Goal: Communication & Community: Answer question/provide support

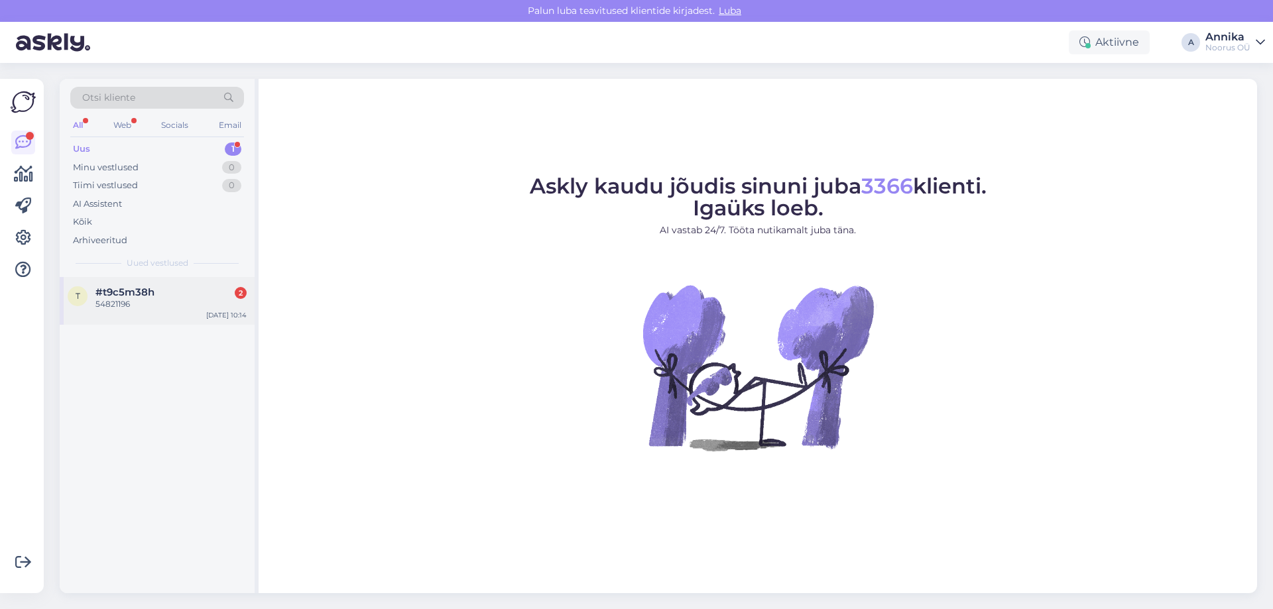
click at [198, 279] on div "t #t9c5m38h 2 54821196 Aug 29 10:14" at bounding box center [157, 301] width 195 height 48
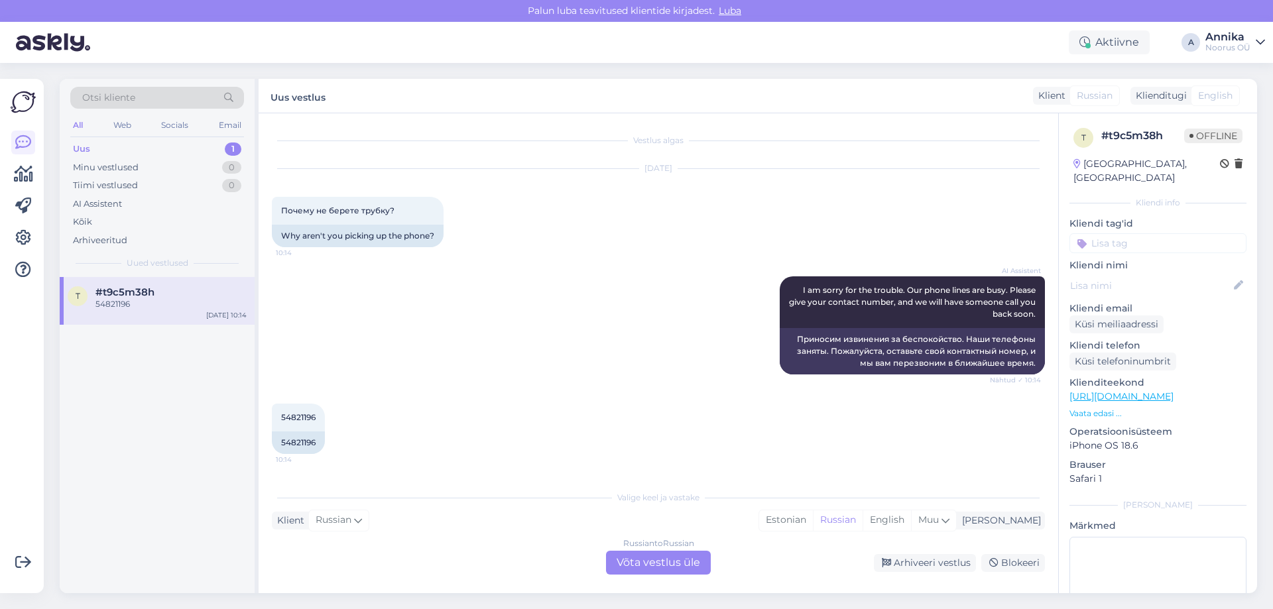
click at [471, 373] on div "AI Assistent I am sorry for the trouble. Our phone lines are busy. Please give …" at bounding box center [658, 325] width 773 height 127
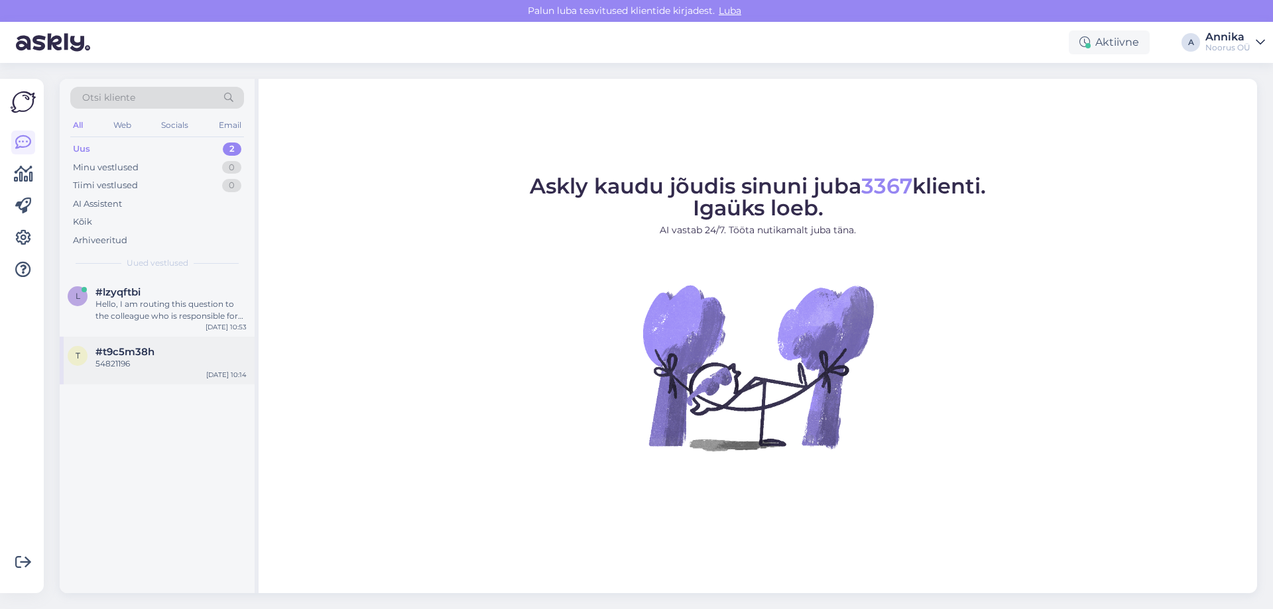
click at [138, 383] on div "t #t9c5m38h 54821196 Aug 29 10:14" at bounding box center [157, 361] width 195 height 48
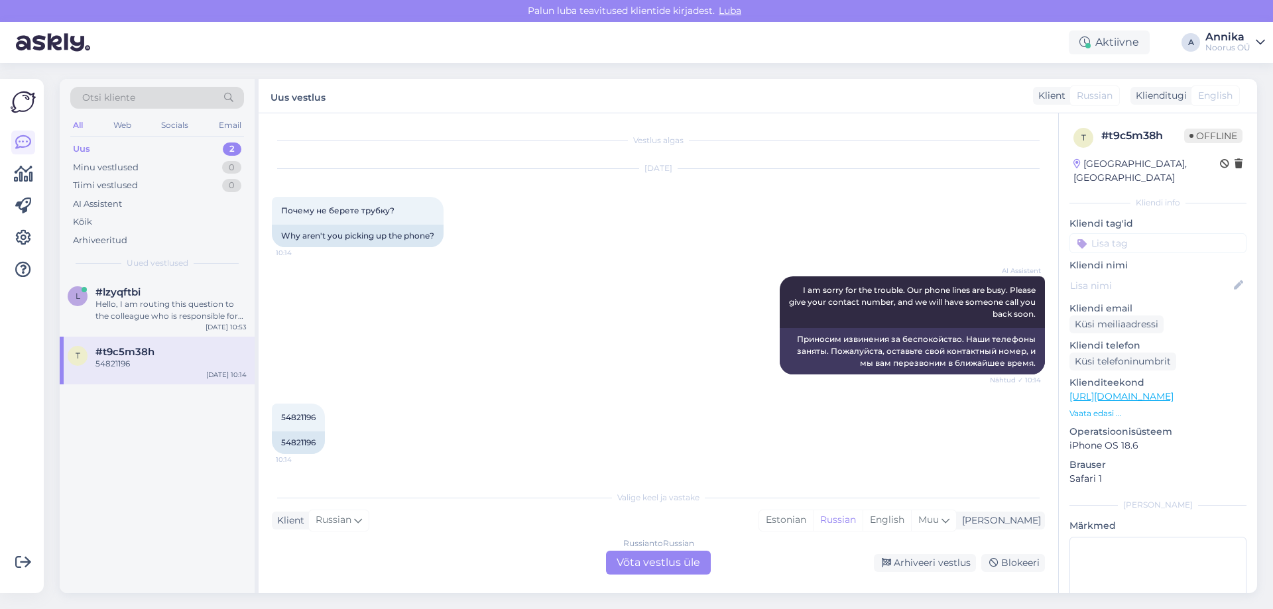
drag, startPoint x: 930, startPoint y: 570, endPoint x: 352, endPoint y: 400, distance: 602.0
click at [925, 570] on div "Arhiveeri vestlus" at bounding box center [925, 563] width 102 height 18
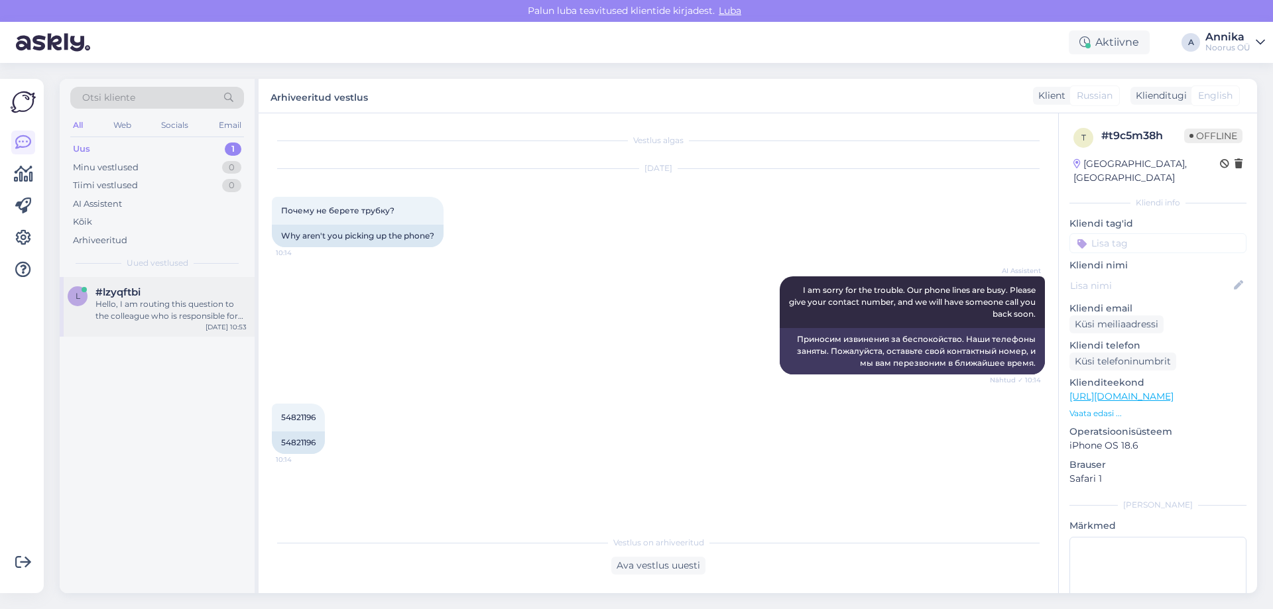
click at [219, 320] on div "Hello, I am routing this question to the colleague who is responsible for this …" at bounding box center [170, 310] width 151 height 24
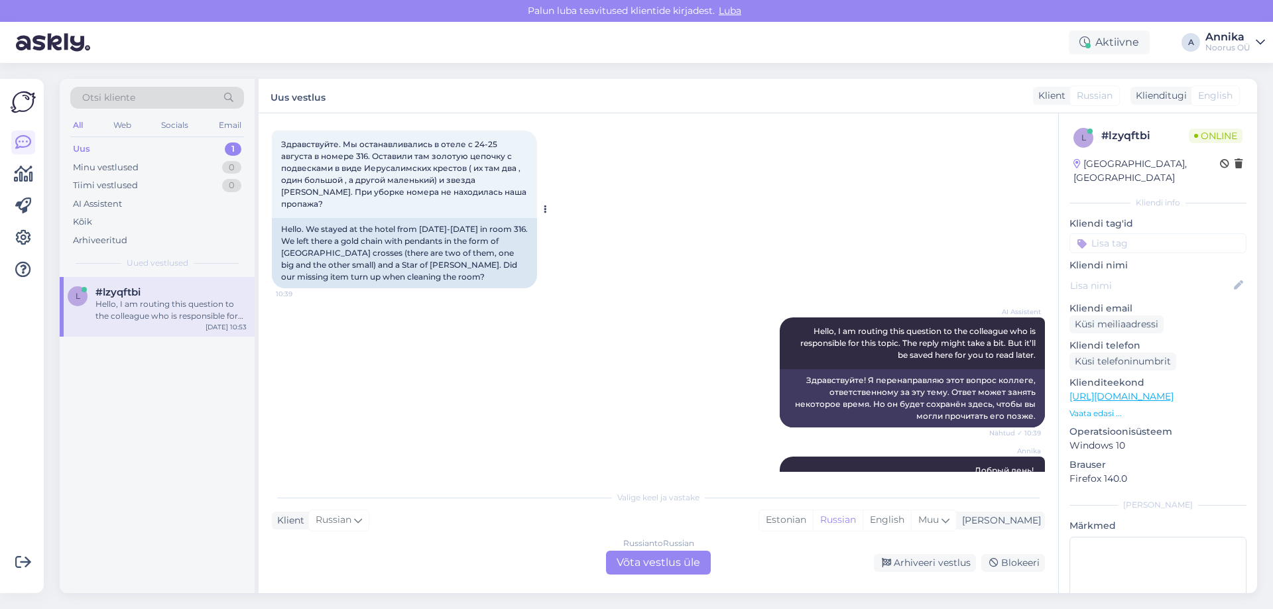
scroll to position [548, 0]
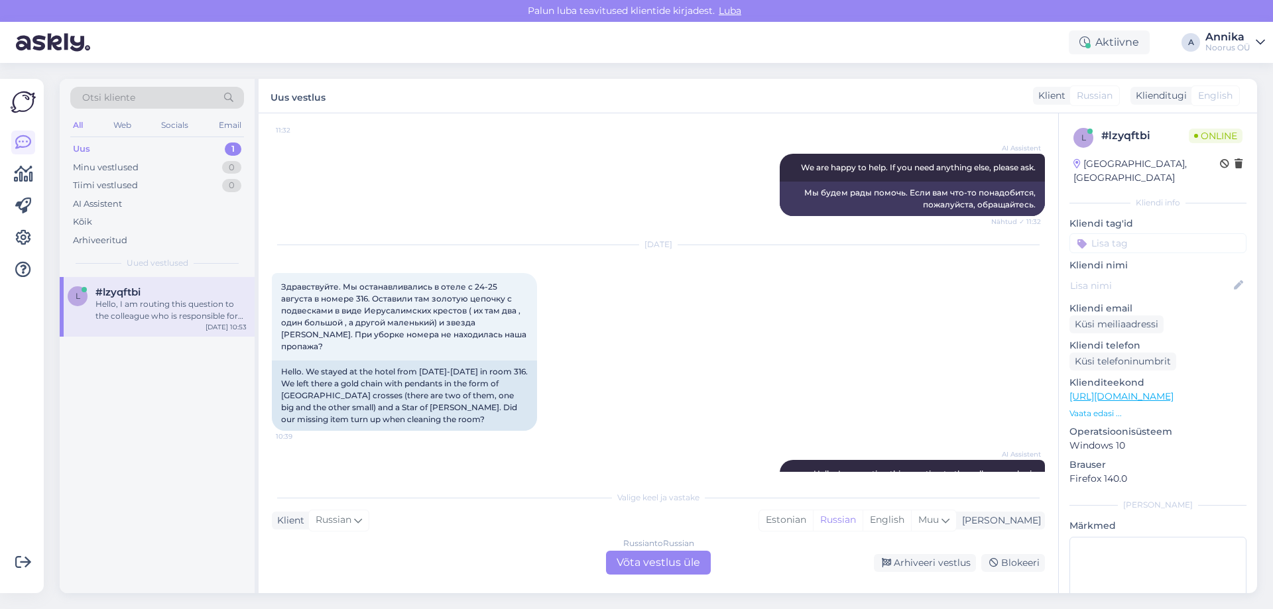
click at [626, 550] on div "Valige keel ja vastake Klient Russian Mina Estonian Russian English Muu Russian…" at bounding box center [658, 529] width 773 height 91
click at [642, 567] on div "Russian to Russian Võta vestlus üle" at bounding box center [658, 563] width 105 height 24
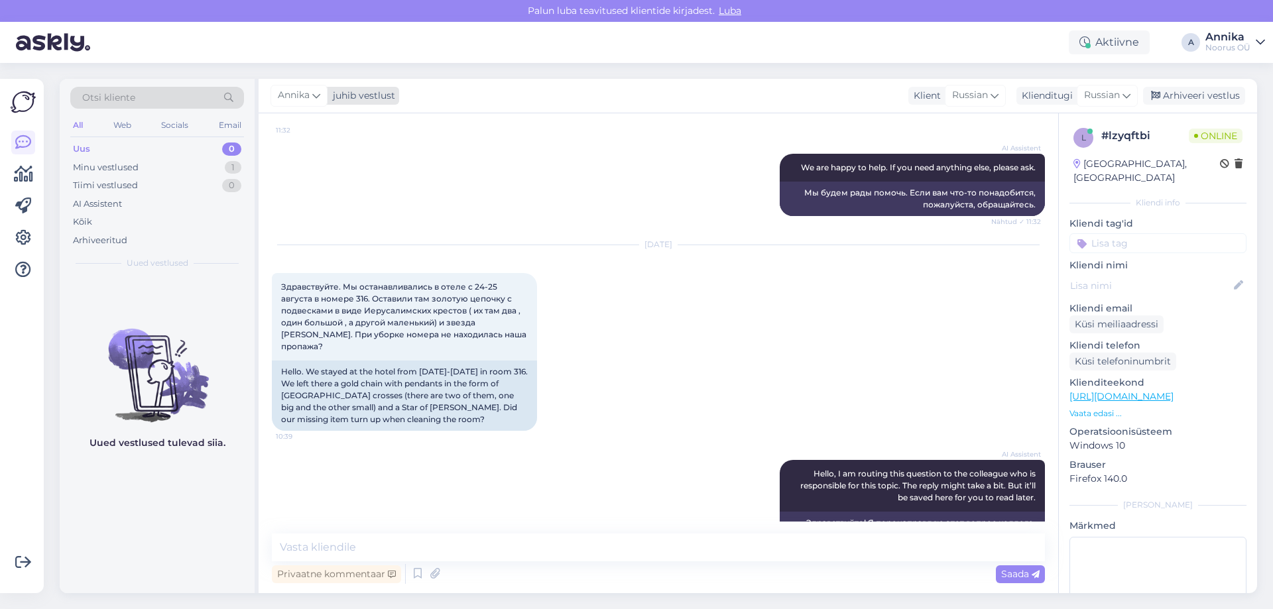
click at [322, 98] on div "Annika" at bounding box center [299, 95] width 57 height 21
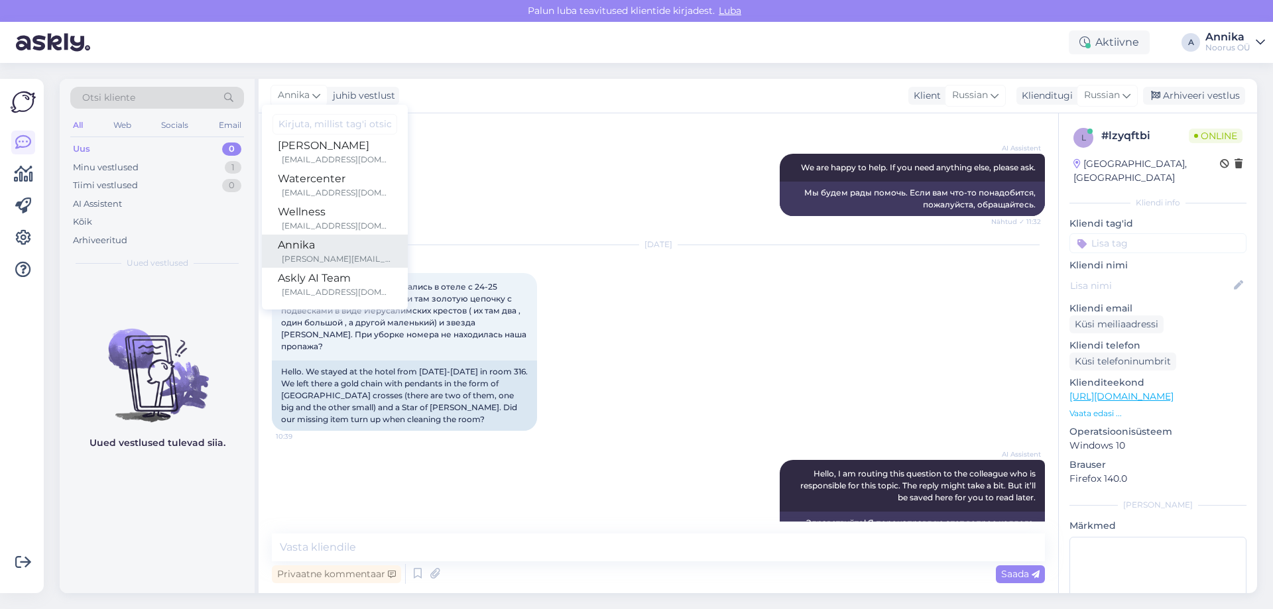
scroll to position [11, 0]
click at [317, 128] on input at bounding box center [335, 124] width 125 height 21
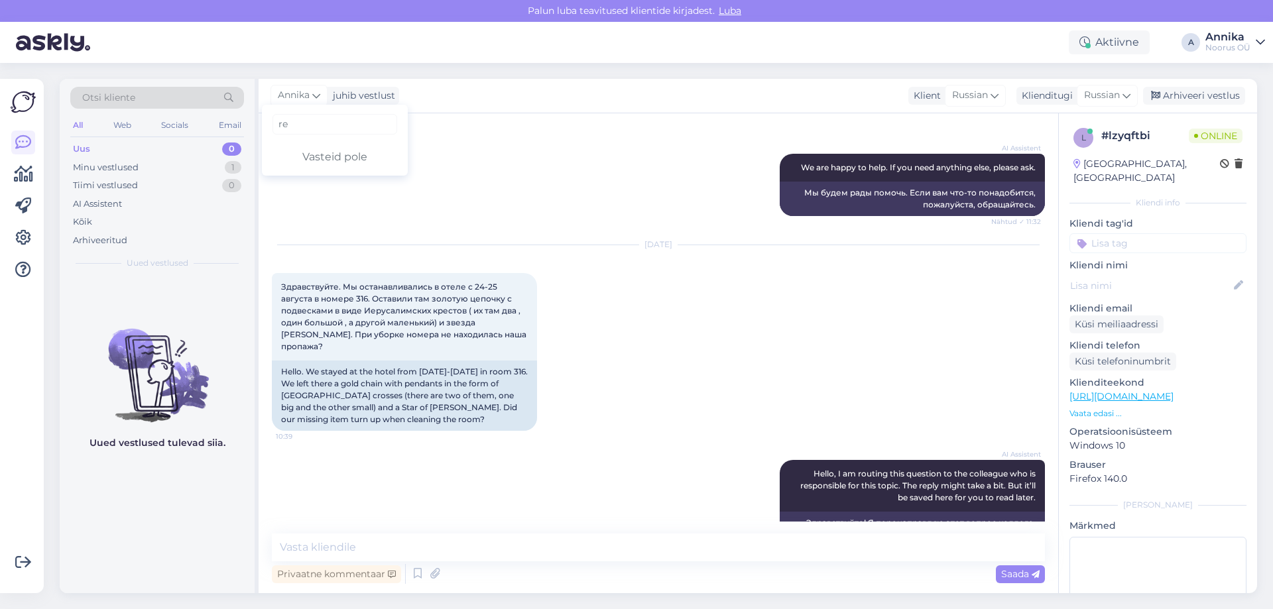
type input "r"
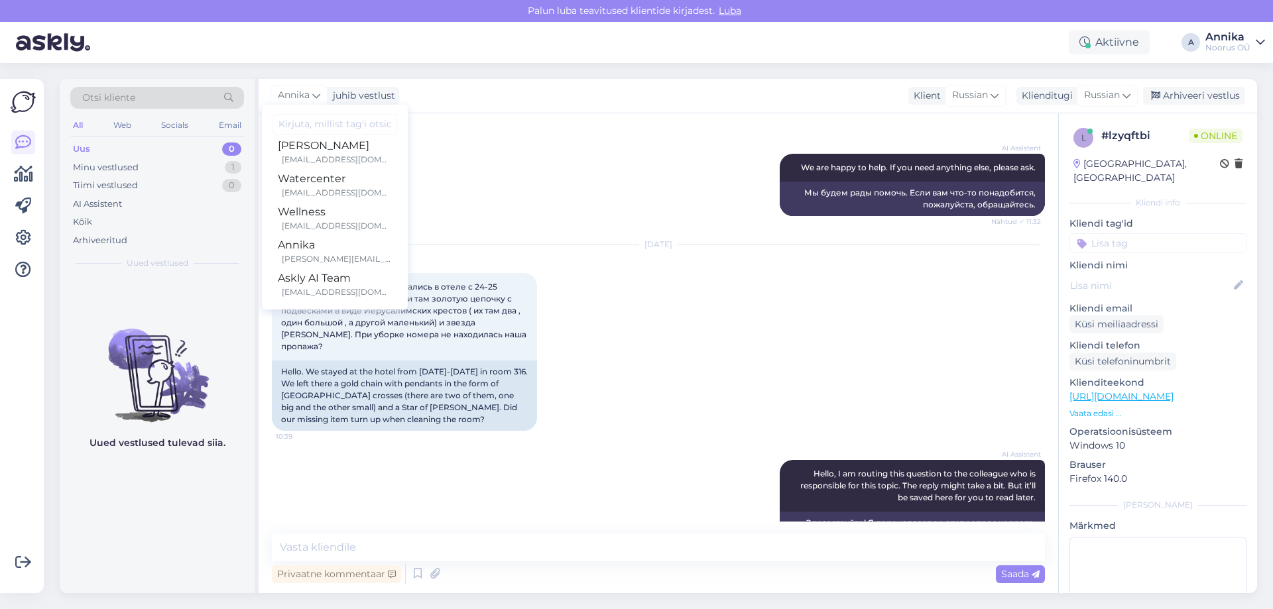
scroll to position [11, 0]
click at [475, 151] on div "AI Assistent We are happy to help. If you need anything else, please ask. Nähtu…" at bounding box center [658, 185] width 773 height 92
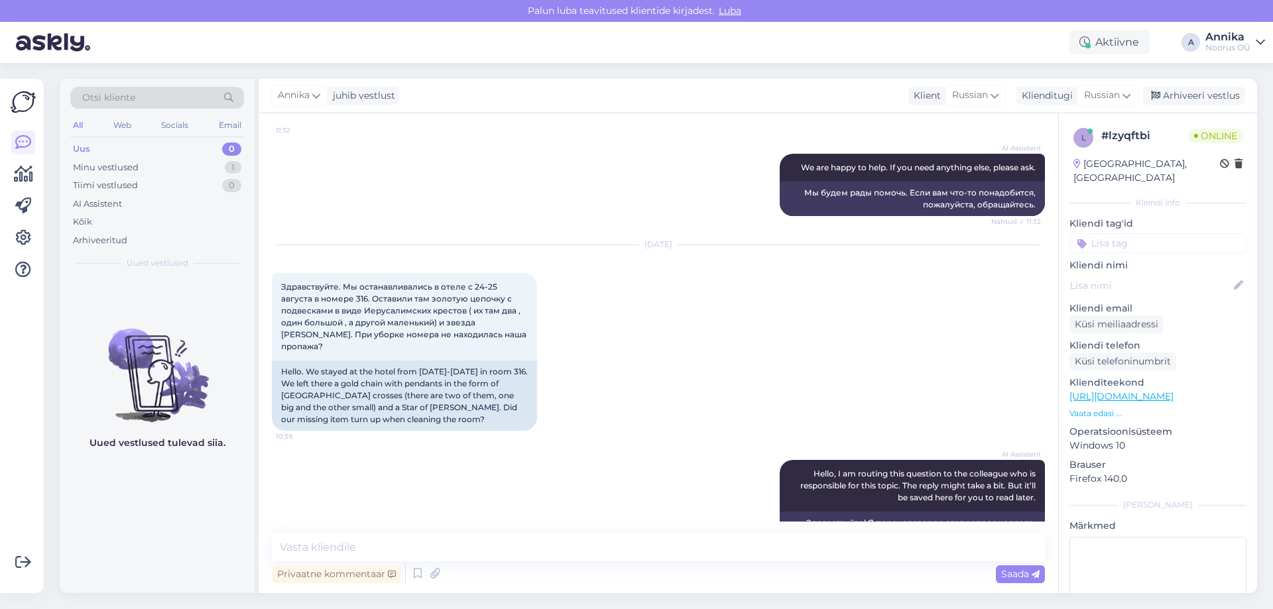
click at [1222, 54] on div "Aktiivne A Annika Noorus OÜ" at bounding box center [636, 42] width 1273 height 41
click at [1226, 33] on div "Annika" at bounding box center [1227, 37] width 45 height 11
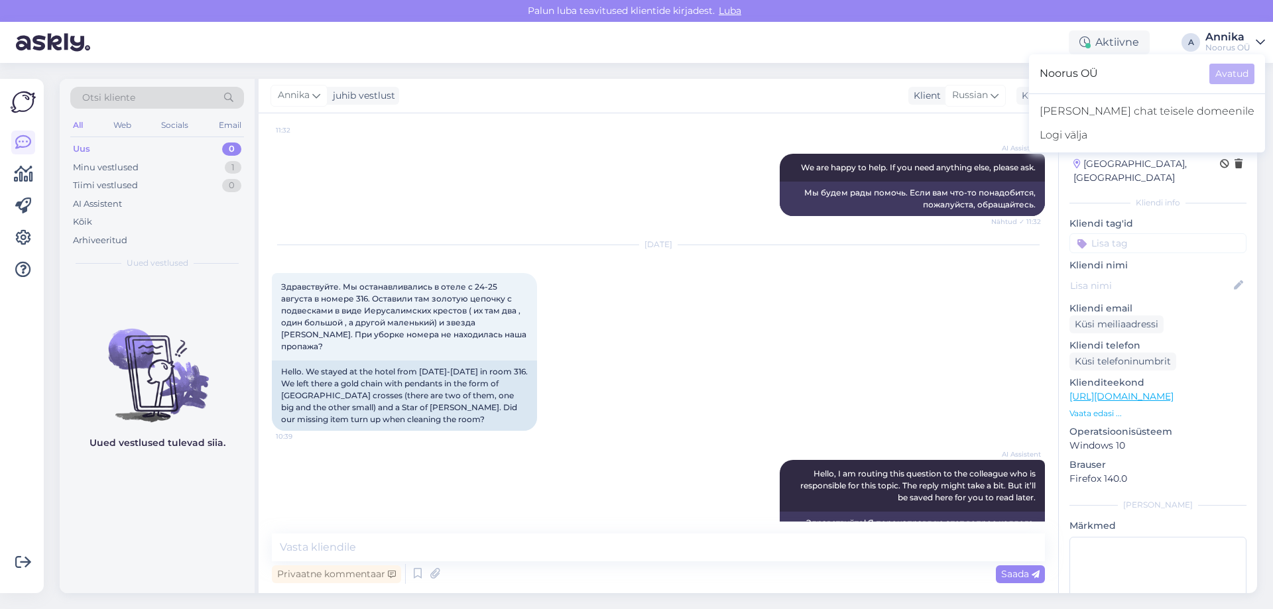
click at [1226, 33] on div "Annika" at bounding box center [1227, 37] width 45 height 11
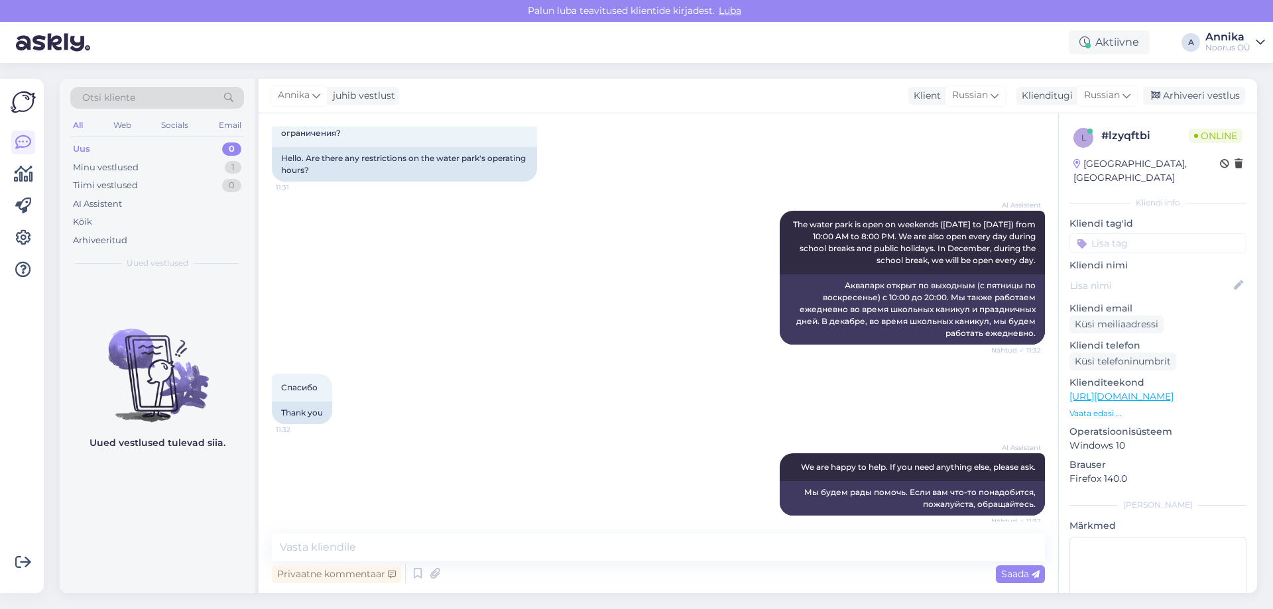
scroll to position [233, 0]
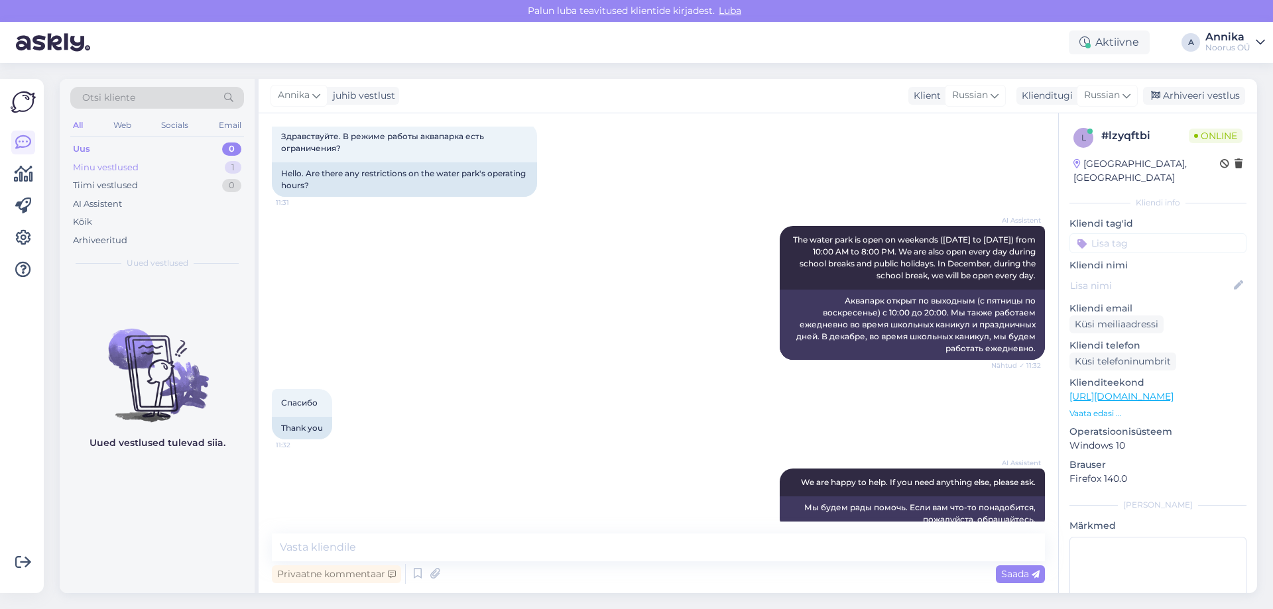
click at [174, 162] on div "Minu vestlused 1" at bounding box center [157, 167] width 174 height 19
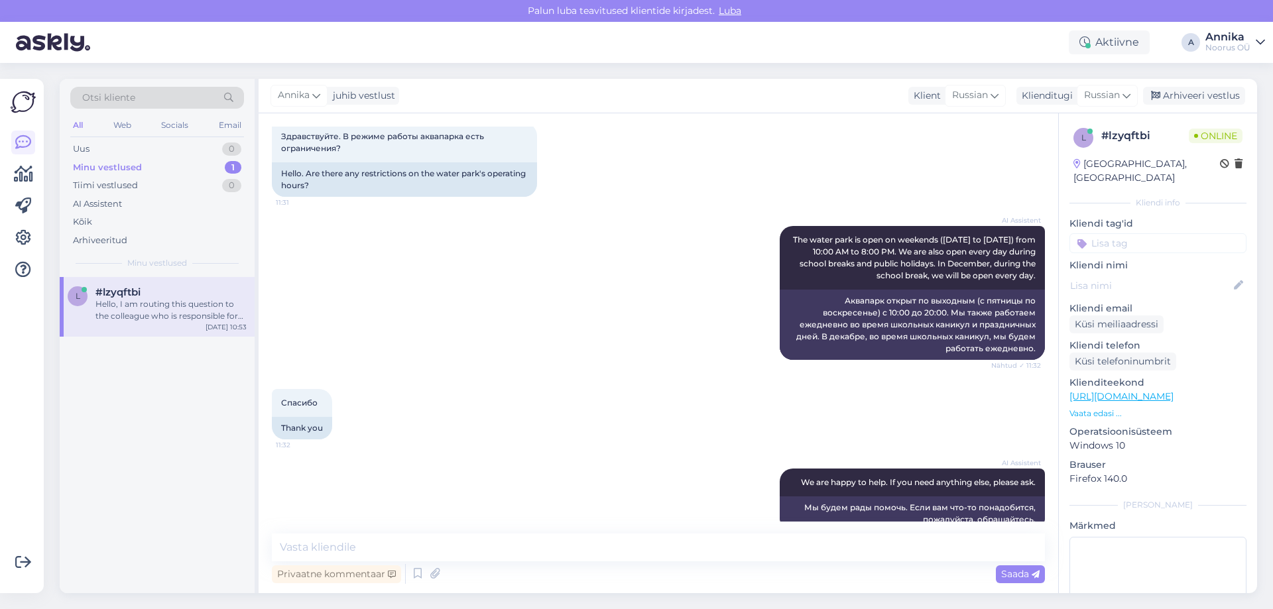
click at [727, 416] on div "Спасибо 11:32 Thank you" at bounding box center [658, 415] width 773 height 80
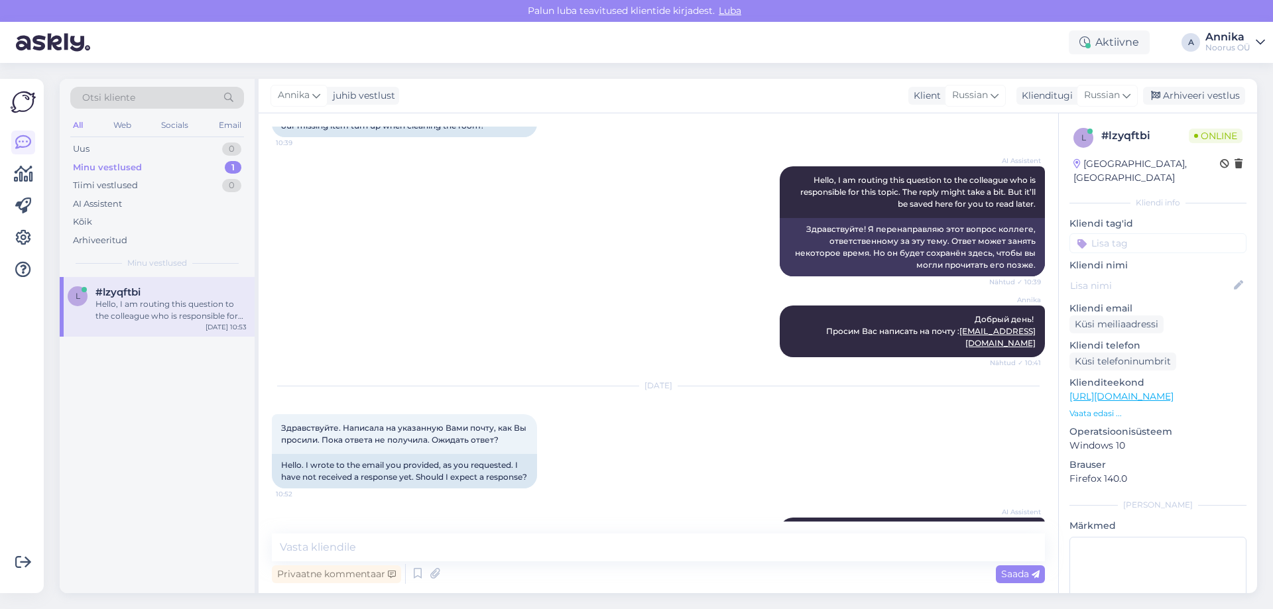
scroll to position [963, 0]
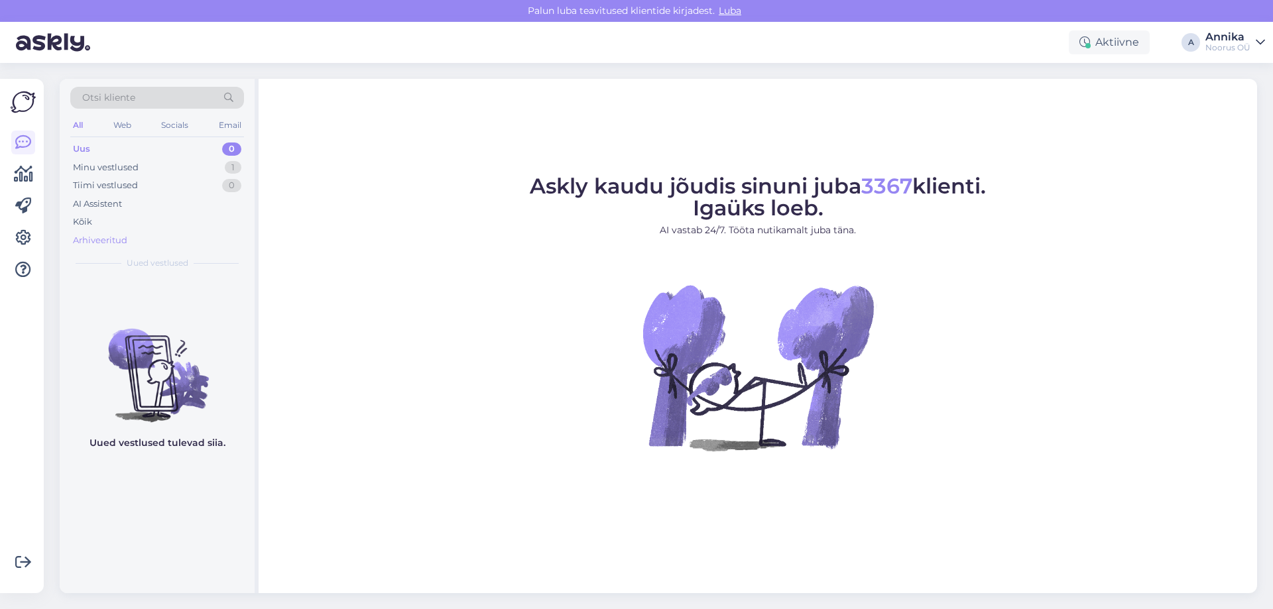
click at [119, 232] on div "Arhiveeritud" at bounding box center [157, 240] width 174 height 19
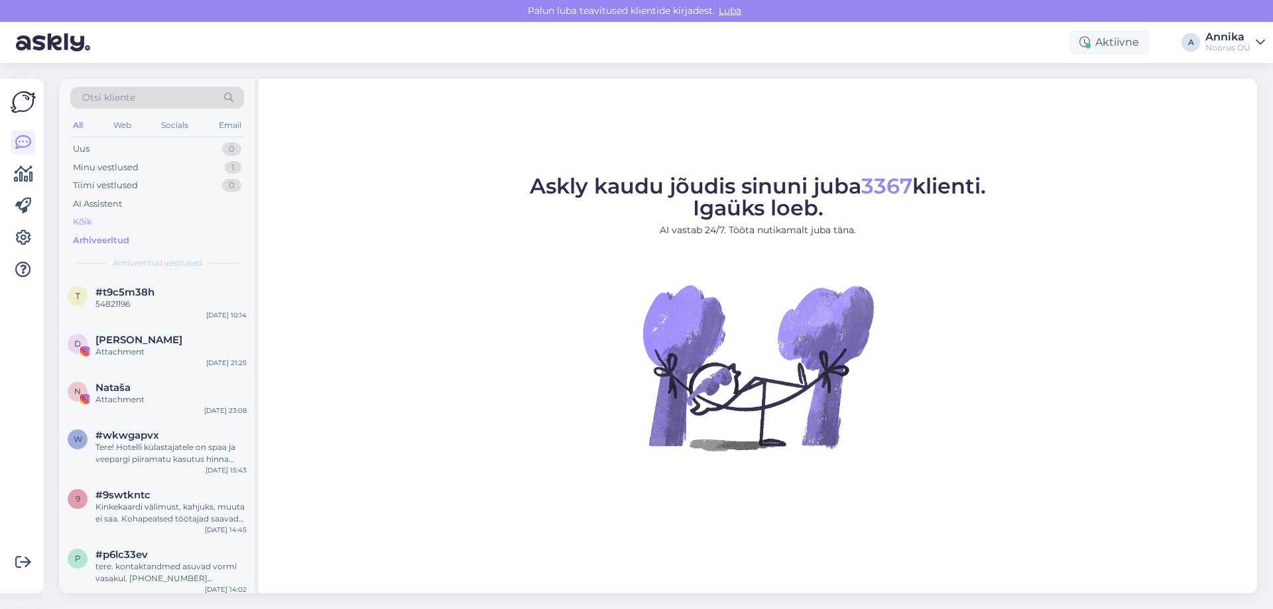
click at [118, 225] on div "Kõik" at bounding box center [157, 222] width 174 height 19
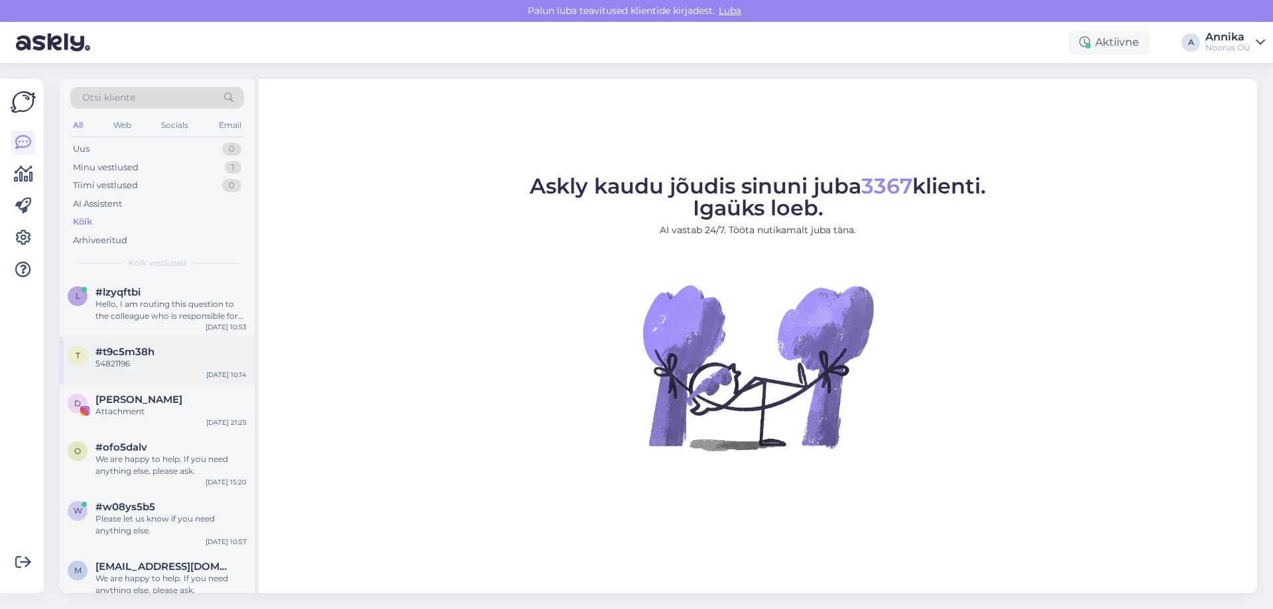
click at [128, 353] on span "#t9c5m38h" at bounding box center [124, 352] width 59 height 12
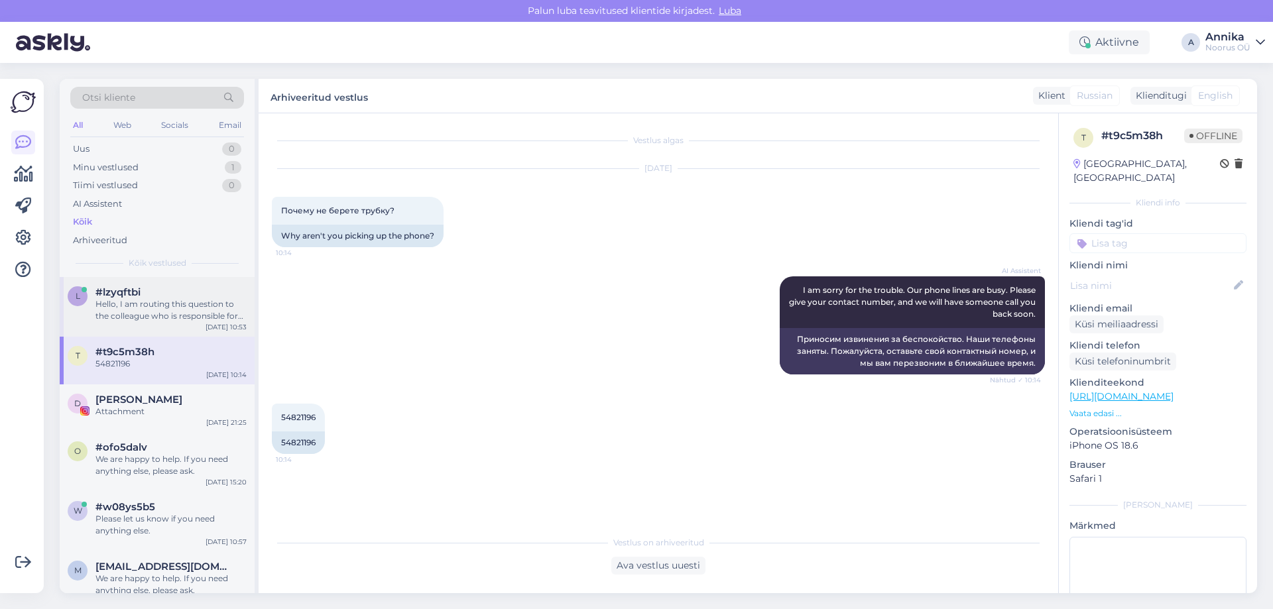
click at [125, 315] on div "Hello, I am routing this question to the colleague who is responsible for this …" at bounding box center [170, 310] width 151 height 24
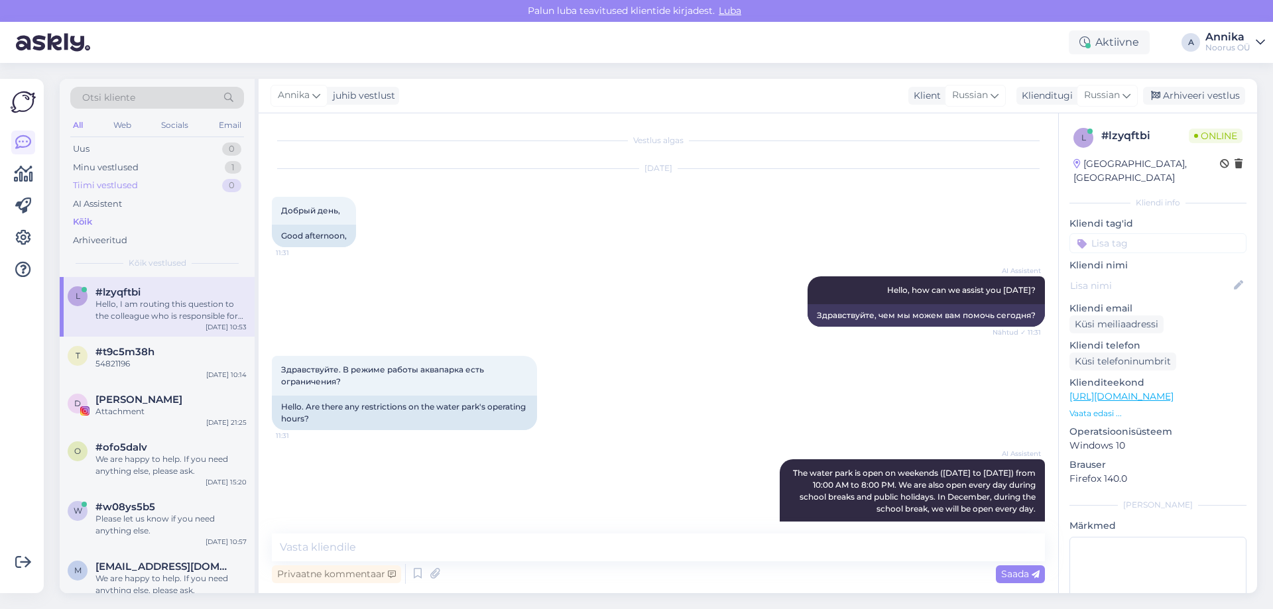
scroll to position [963, 0]
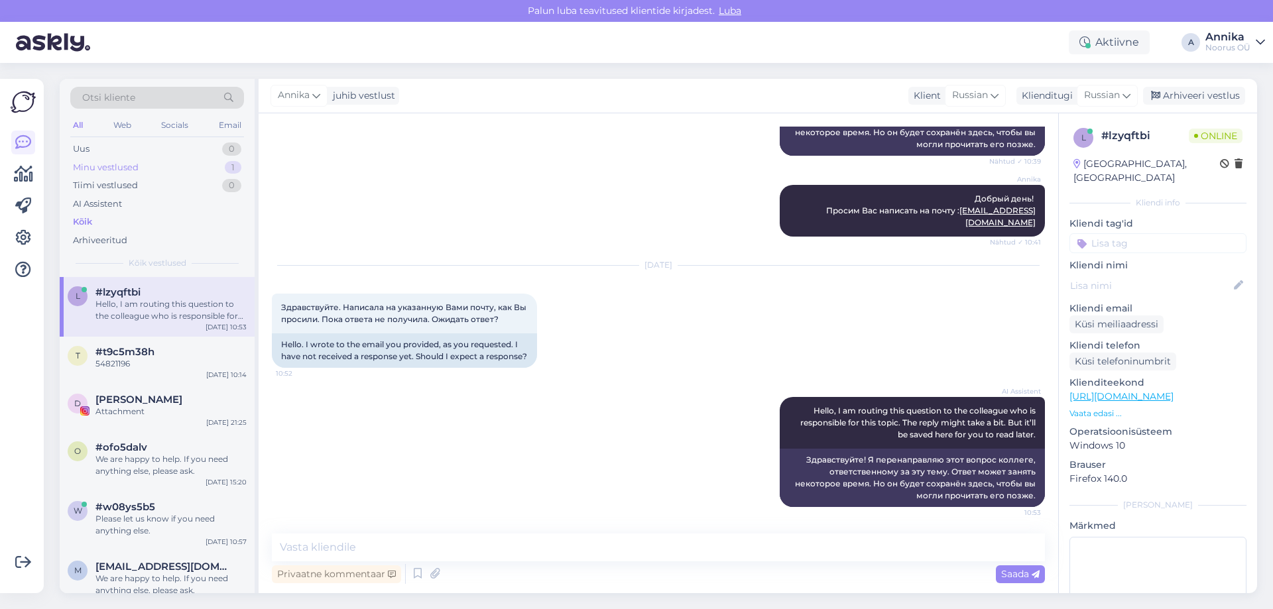
click at [210, 162] on div "Minu vestlused 1" at bounding box center [157, 167] width 174 height 19
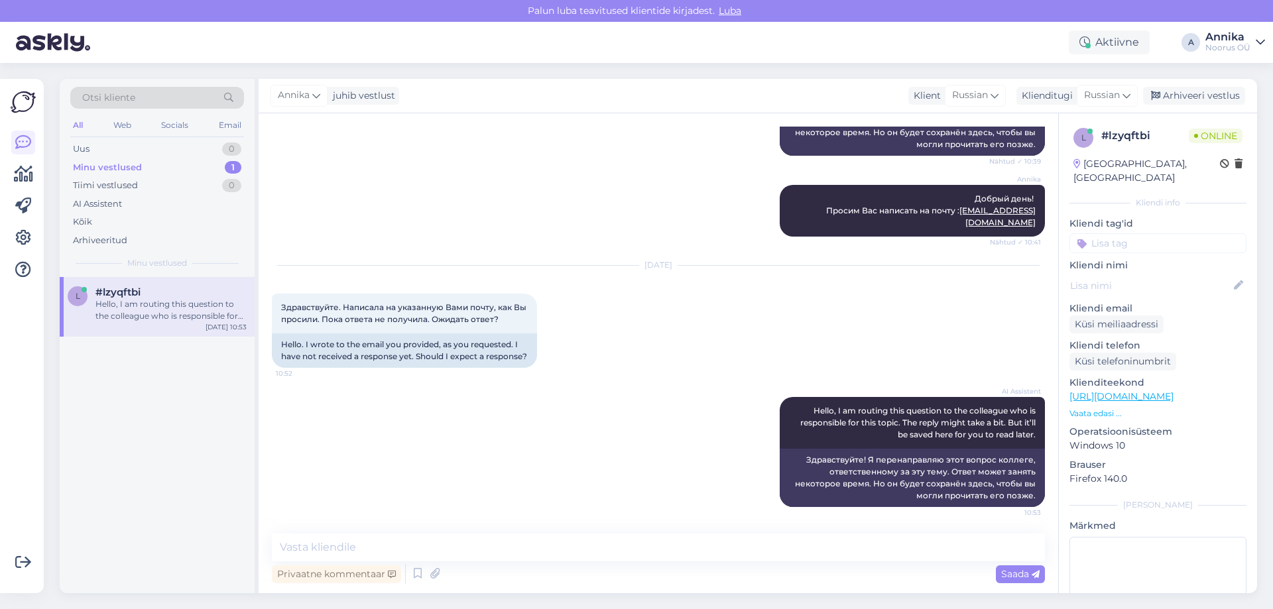
click at [165, 332] on div "l #lzyqftbi Hello, I am routing this question to the colleague who is responsib…" at bounding box center [157, 307] width 195 height 60
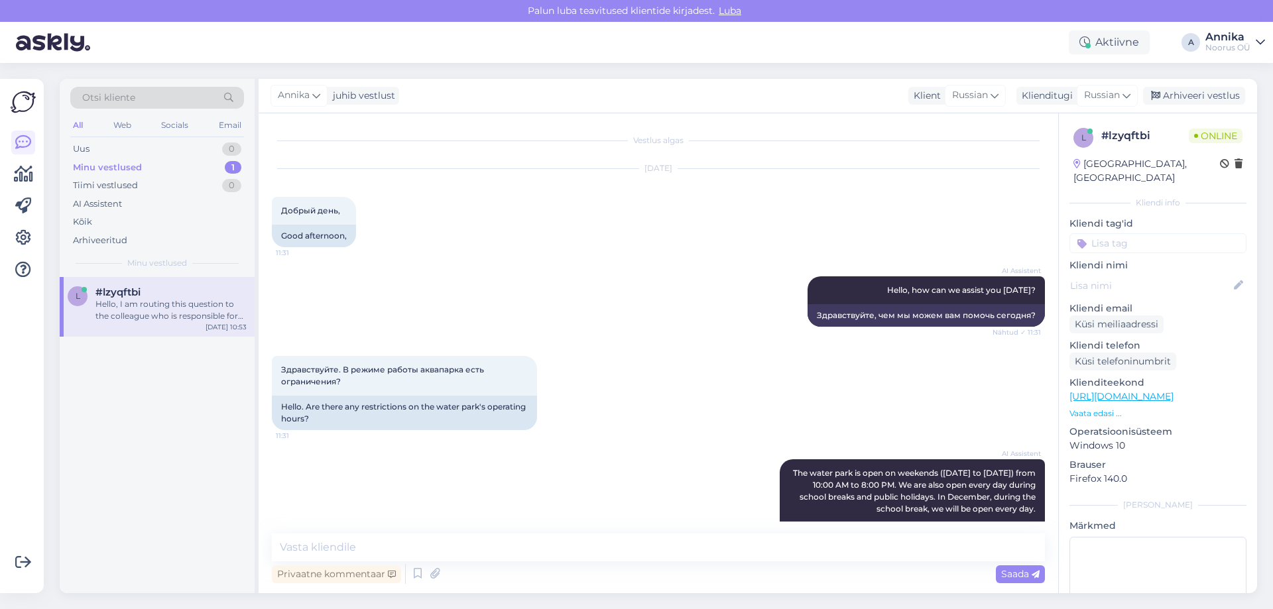
click at [712, 255] on div "[DATE] Добрый день, 11:31 Good afternoon," at bounding box center [658, 207] width 773 height 107
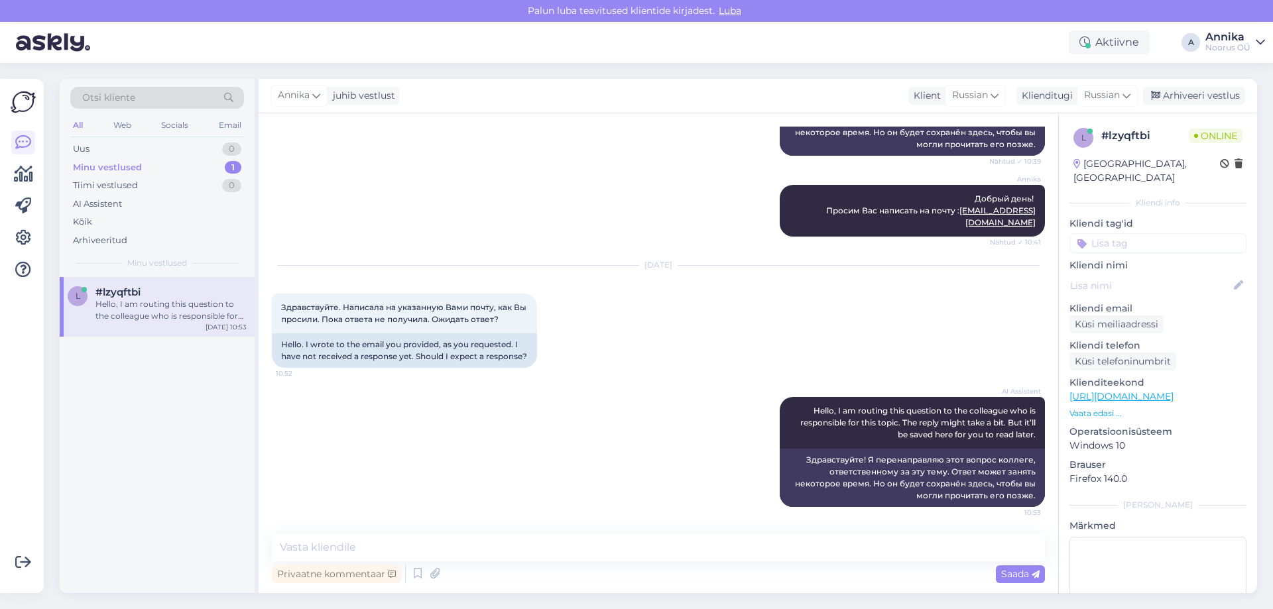
scroll to position [963, 0]
